Goal: Complete application form

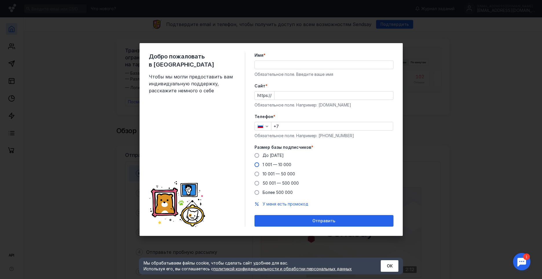
click at [255, 166] on span at bounding box center [257, 164] width 5 height 5
click at [0, 0] on input "1 001 — 10 000" at bounding box center [0, 0] width 0 height 0
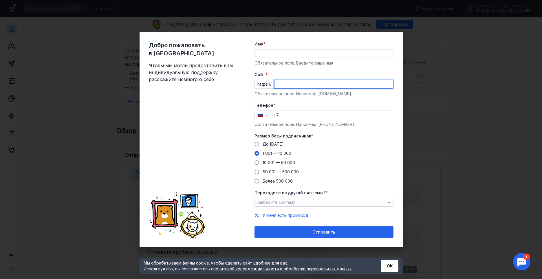
click at [294, 85] on input "Cайт *" at bounding box center [334, 84] width 119 height 8
click at [312, 201] on div "Переходите из другой системы? * Выберите систему" at bounding box center [324, 198] width 139 height 17
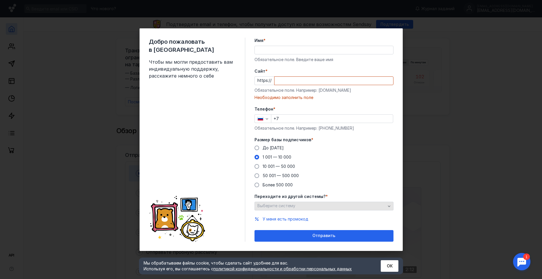
click at [312, 207] on div "Выберите систему" at bounding box center [321, 206] width 131 height 5
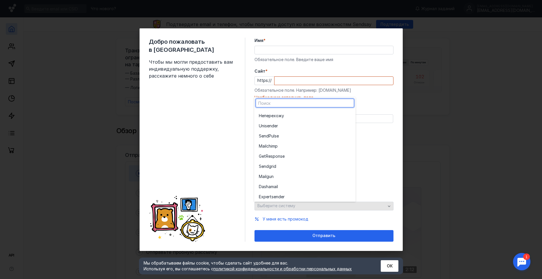
drag, startPoint x: 255, startPoint y: 113, endPoint x: 304, endPoint y: 205, distance: 103.8
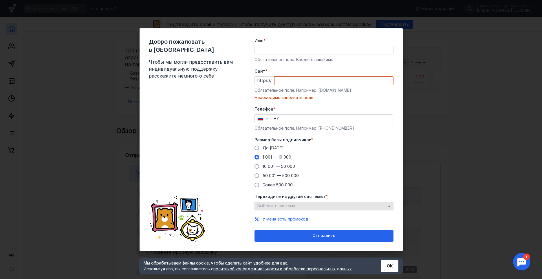
click at [389, 206] on icon "button" at bounding box center [389, 206] width 5 height 5
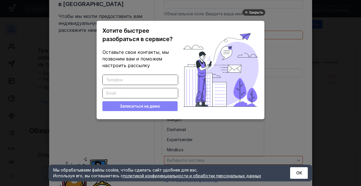
click at [257, 12] on div "Закрыть" at bounding box center [256, 12] width 14 height 6
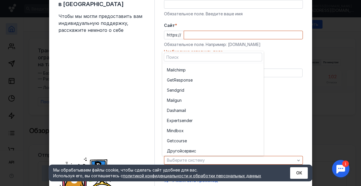
scroll to position [32, 0]
